Goal: Find specific page/section: Find specific page/section

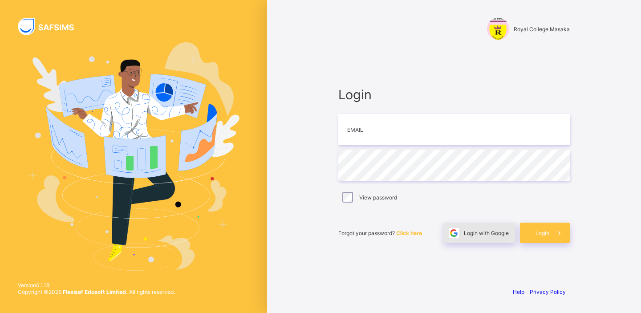
click at [492, 237] on div "Login with Google" at bounding box center [479, 233] width 72 height 20
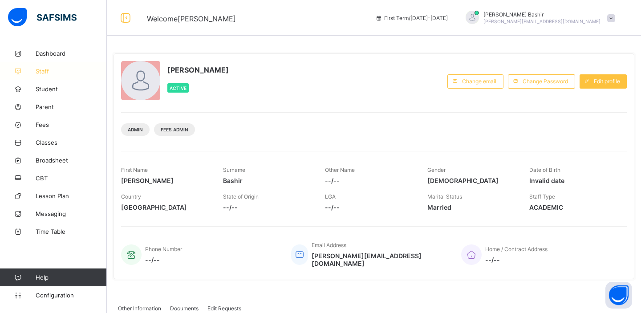
click at [49, 75] on link "Staff" at bounding box center [53, 71] width 107 height 18
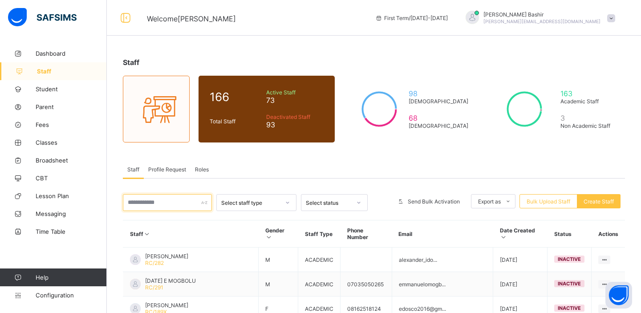
click at [162, 201] on input "text" at bounding box center [167, 202] width 89 height 17
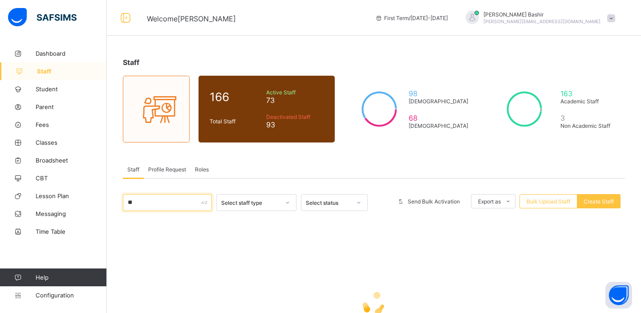
type input "*"
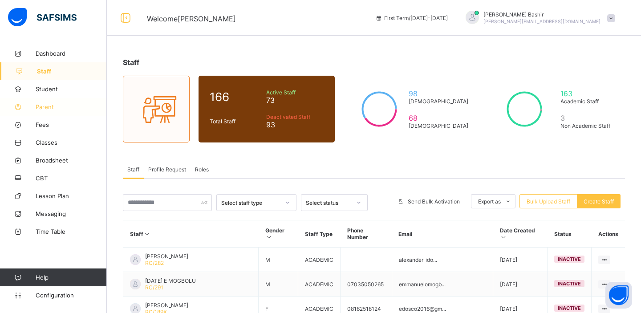
click at [49, 107] on span "Parent" at bounding box center [71, 106] width 71 height 7
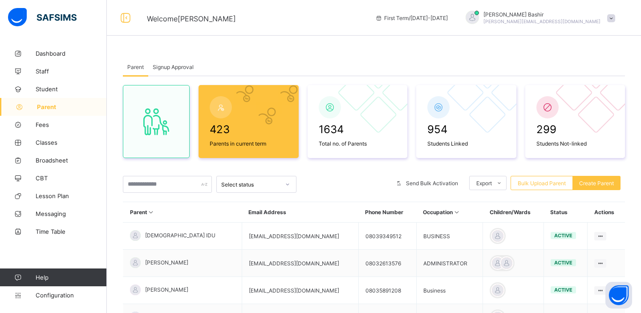
click at [176, 175] on div "423 Parents in current term 1634 Total no. of Parents 954 Students Linked 299 S…" at bounding box center [374, 309] width 502 height 467
click at [162, 185] on input "text" at bounding box center [167, 184] width 89 height 17
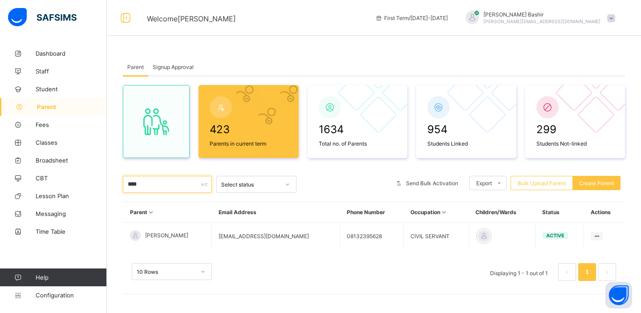
type input "****"
click at [340, 181] on div at bounding box center [344, 184] width 86 height 17
click at [47, 212] on span "Messaging" at bounding box center [71, 213] width 71 height 7
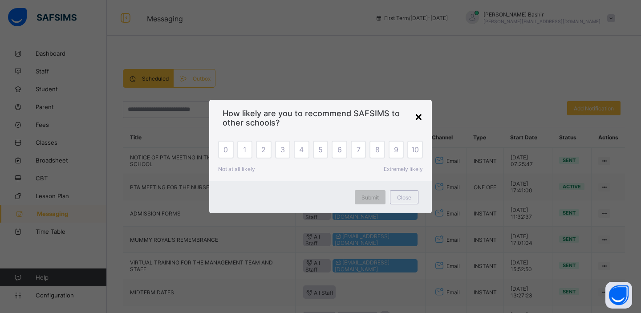
click at [420, 117] on div "×" at bounding box center [419, 116] width 8 height 15
